Goal: Entertainment & Leisure: Consume media (video, audio)

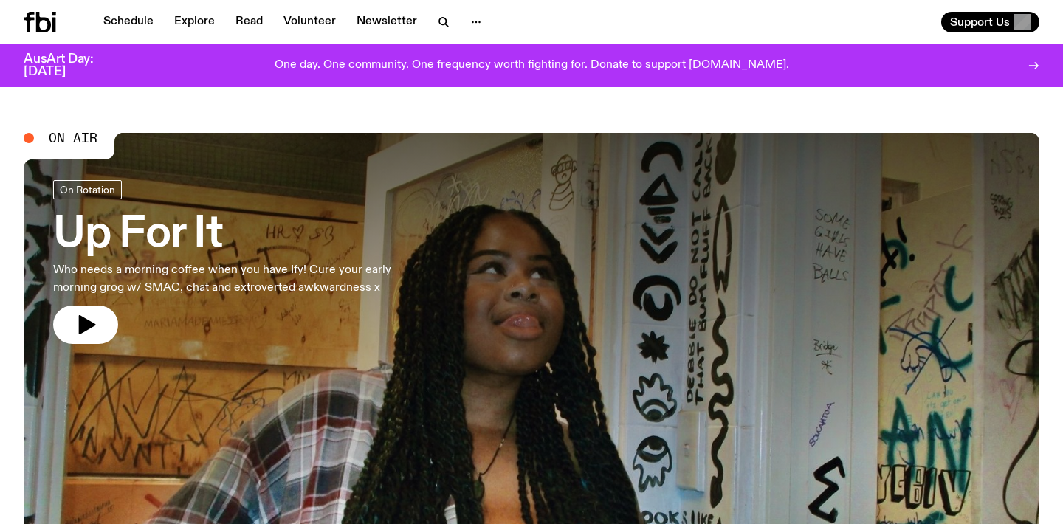
scroll to position [29, 0]
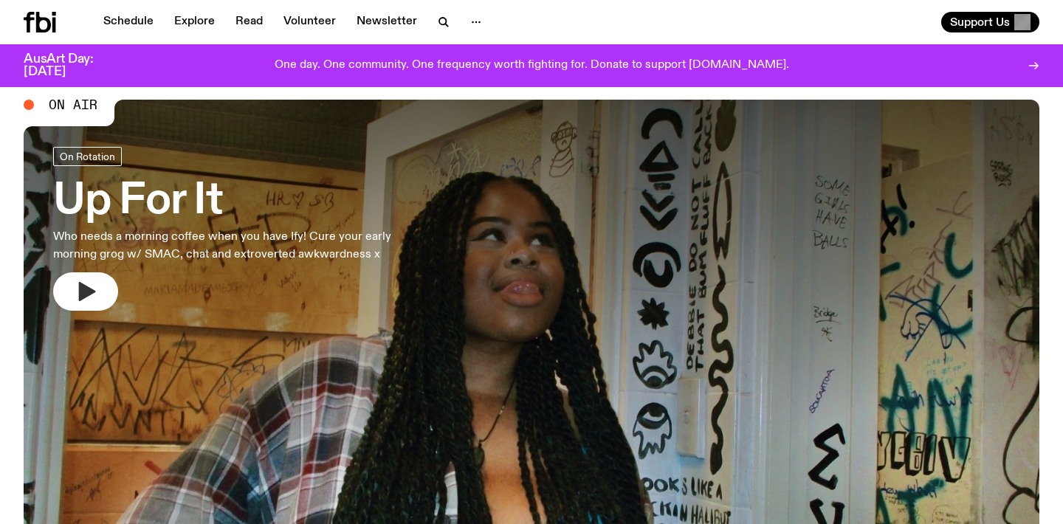
click at [99, 280] on button "button" at bounding box center [85, 291] width 65 height 38
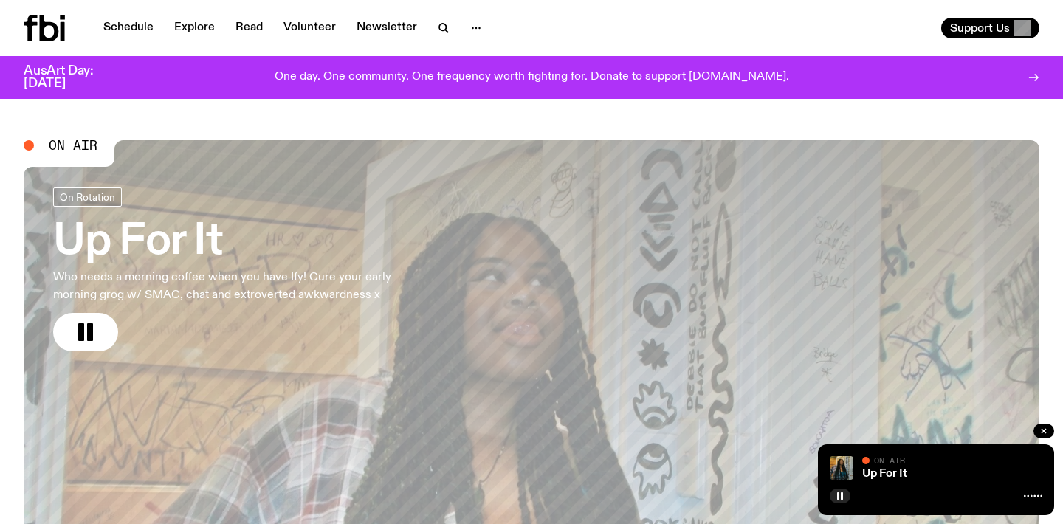
scroll to position [0, 0]
click at [1033, 496] on icon at bounding box center [1033, 496] width 18 height 12
click at [867, 482] on div "Up For It On Air On Air" at bounding box center [936, 479] width 236 height 71
click at [841, 467] on img at bounding box center [842, 468] width 24 height 24
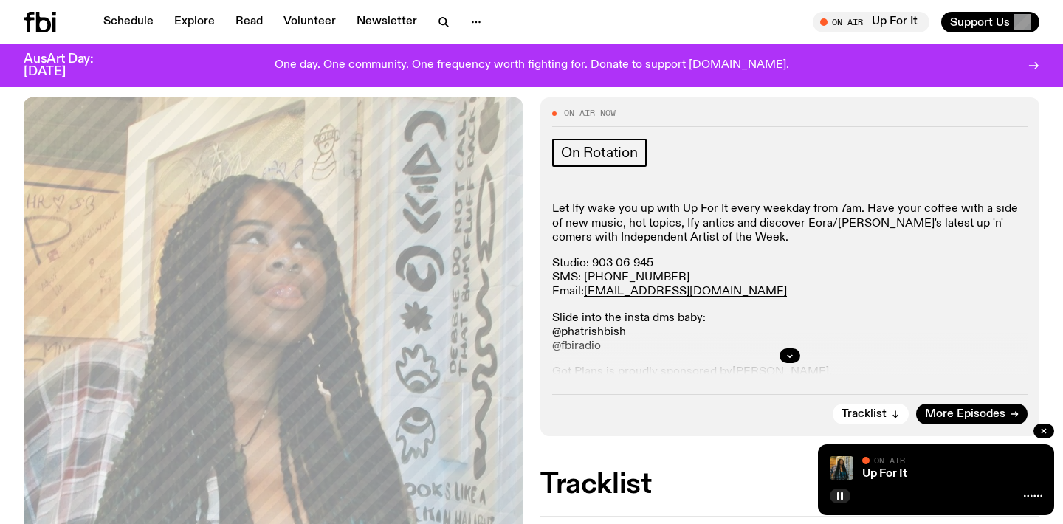
scroll to position [204, 0]
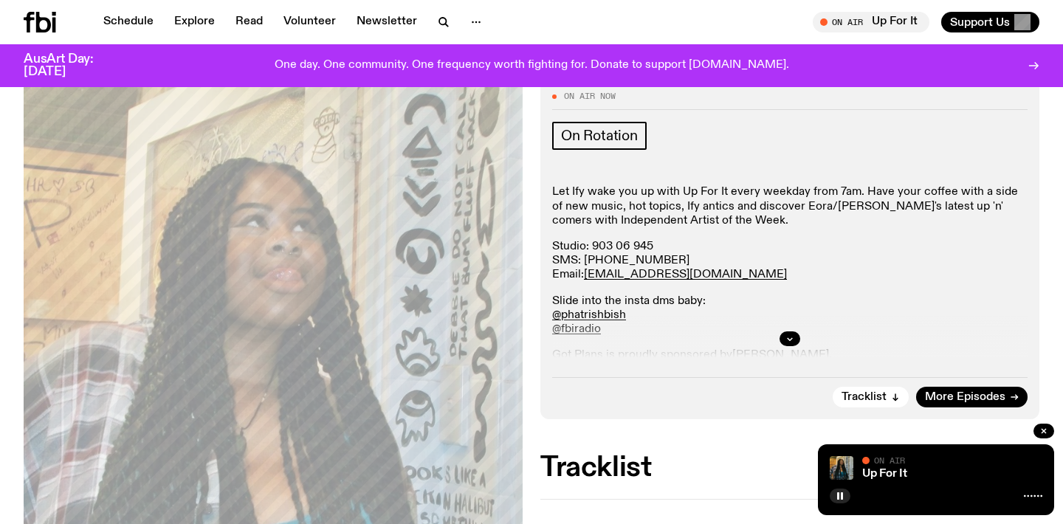
click at [780, 344] on div at bounding box center [789, 338] width 475 height 47
click at [785, 338] on button "button" at bounding box center [789, 338] width 21 height 15
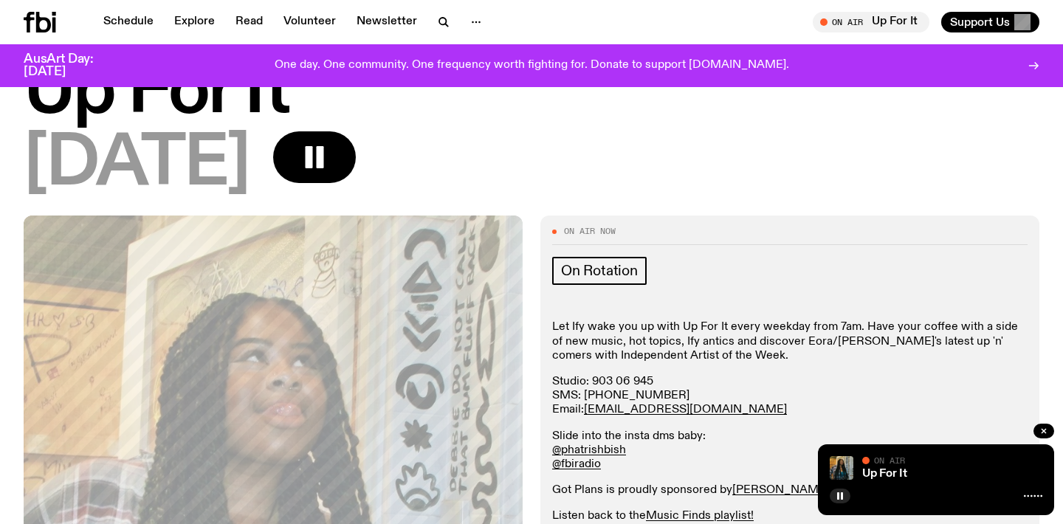
scroll to position [68, 0]
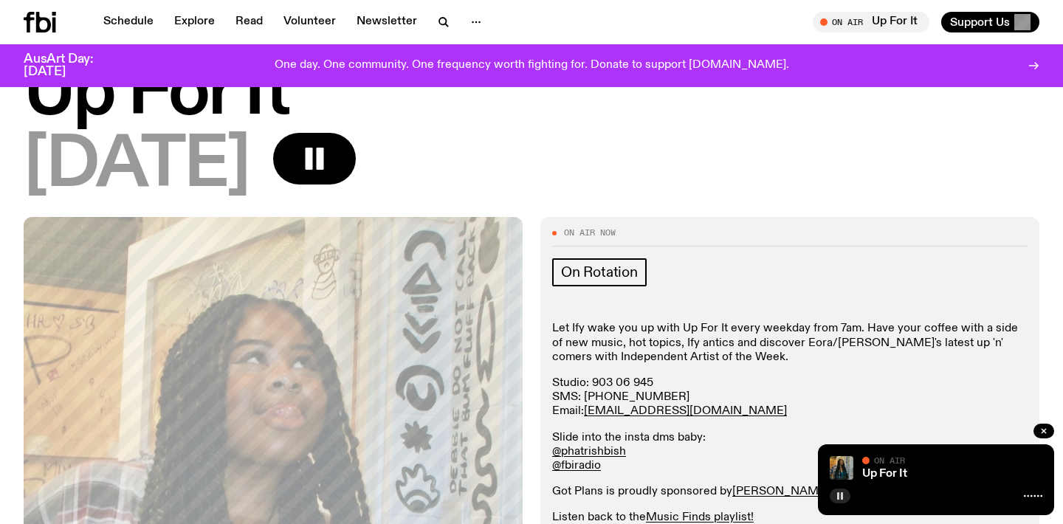
click at [843, 494] on icon "button" at bounding box center [839, 496] width 9 height 9
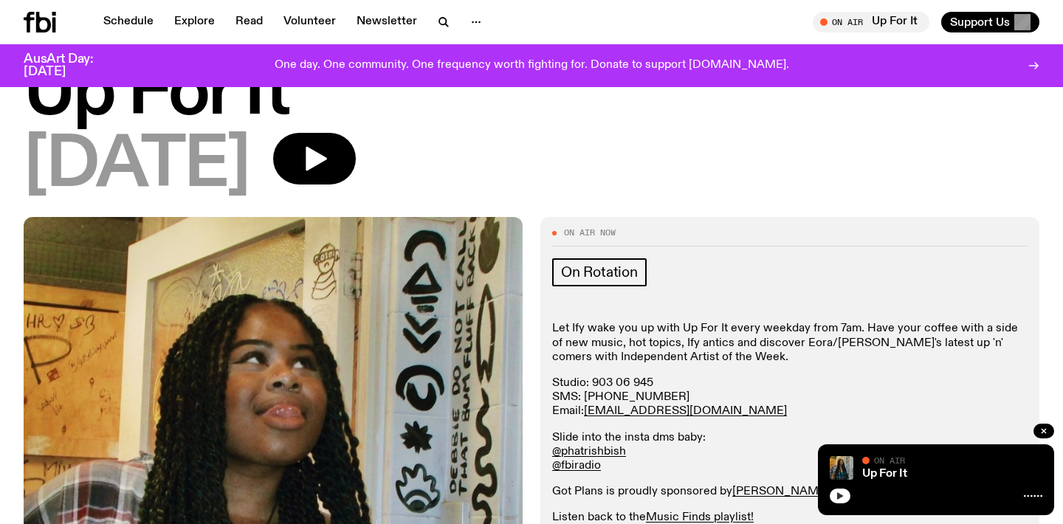
click at [843, 494] on icon "button" at bounding box center [839, 496] width 9 height 9
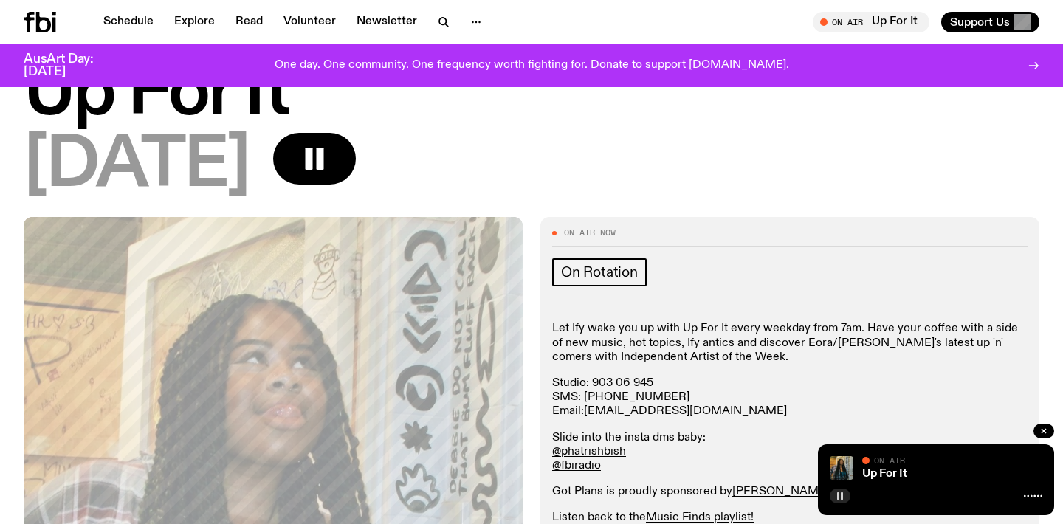
click at [841, 497] on rect "button" at bounding box center [842, 495] width 2 height 7
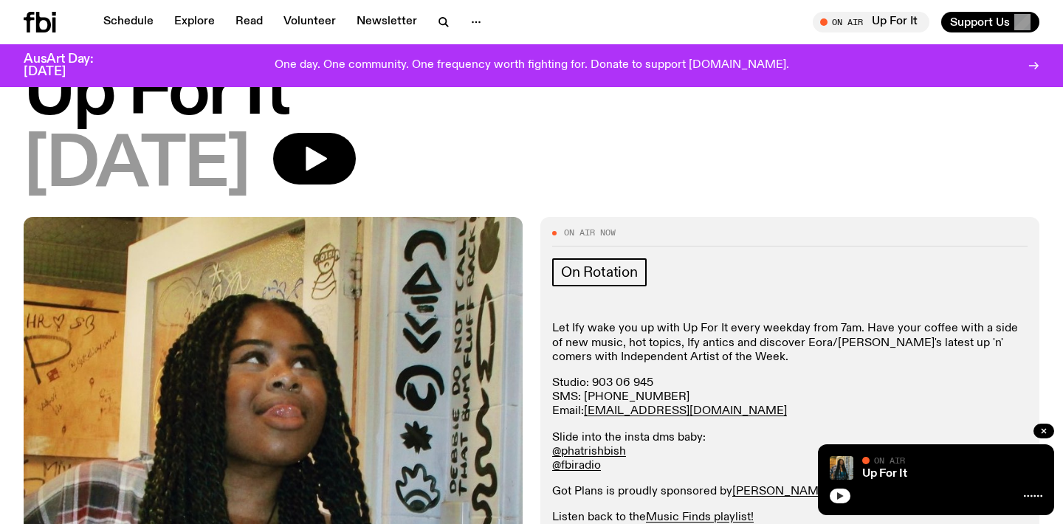
click at [841, 498] on icon "button" at bounding box center [839, 496] width 9 height 9
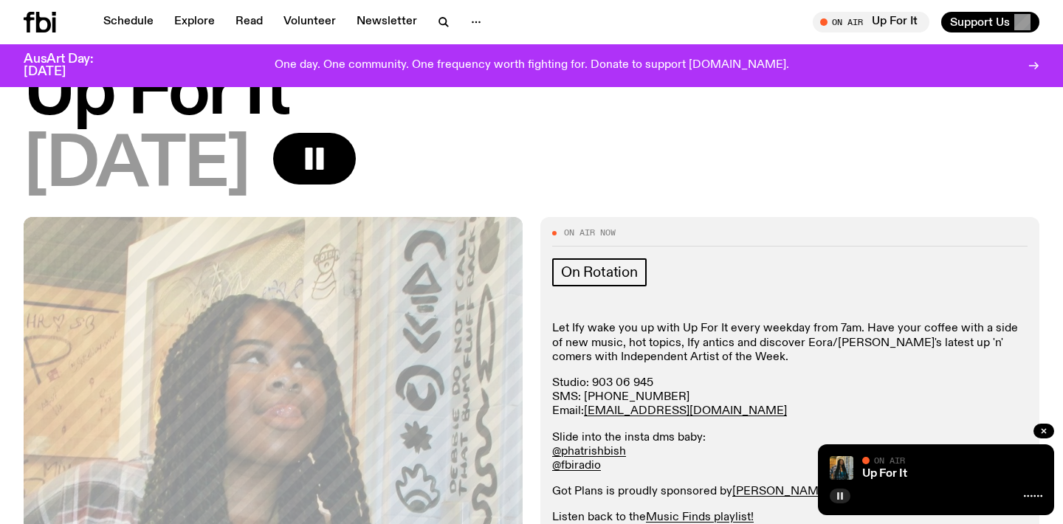
click at [840, 494] on icon "button" at bounding box center [839, 496] width 9 height 9
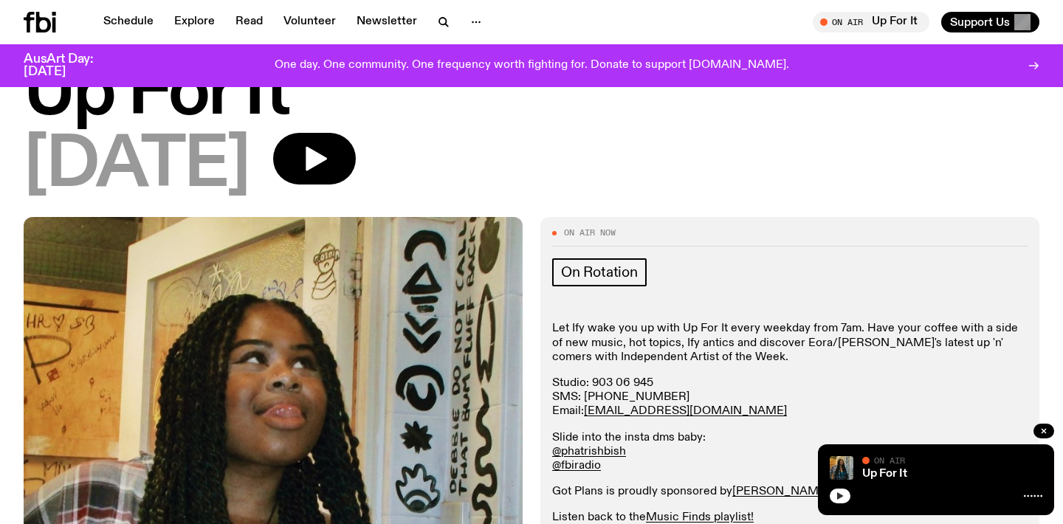
click at [843, 500] on icon "button" at bounding box center [839, 496] width 9 height 9
